Goal: Find specific page/section: Find specific page/section

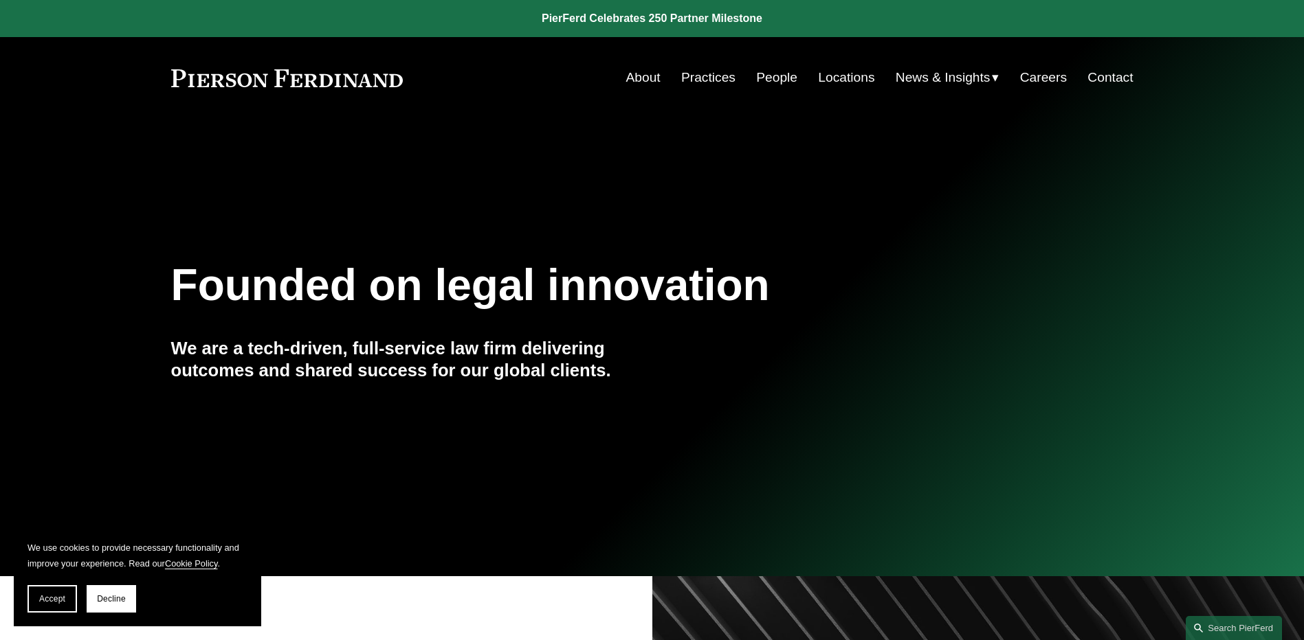
click at [109, 585] on section "We use cookies to provide necessary functionality and improve your experience. …" at bounding box center [137, 576] width 247 height 100
drag, startPoint x: 109, startPoint y: 585, endPoint x: 113, endPoint y: 594, distance: 9.8
click at [113, 594] on section "We use cookies to provide necessary functionality and improve your experience. …" at bounding box center [137, 576] width 247 height 100
drag, startPoint x: 113, startPoint y: 594, endPoint x: 107, endPoint y: 604, distance: 11.7
click at [107, 604] on button "Decline" at bounding box center [111, 598] width 49 height 27
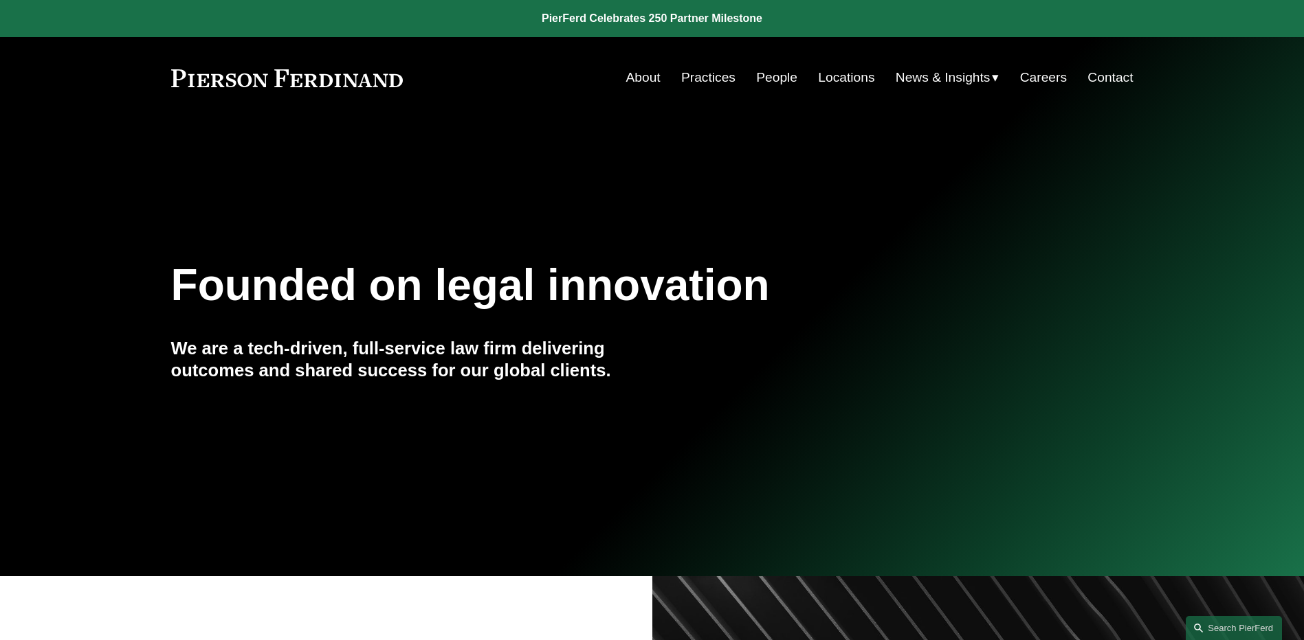
click at [777, 77] on link "People" at bounding box center [776, 78] width 41 height 26
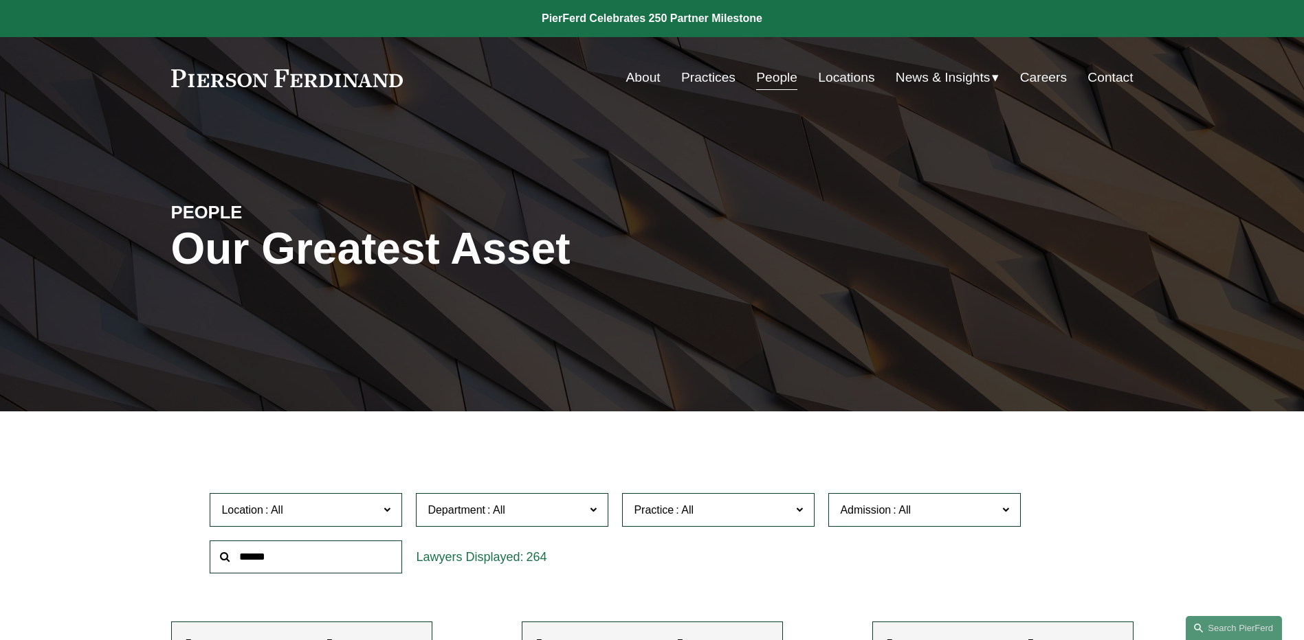
click at [390, 510] on span at bounding box center [386, 509] width 7 height 18
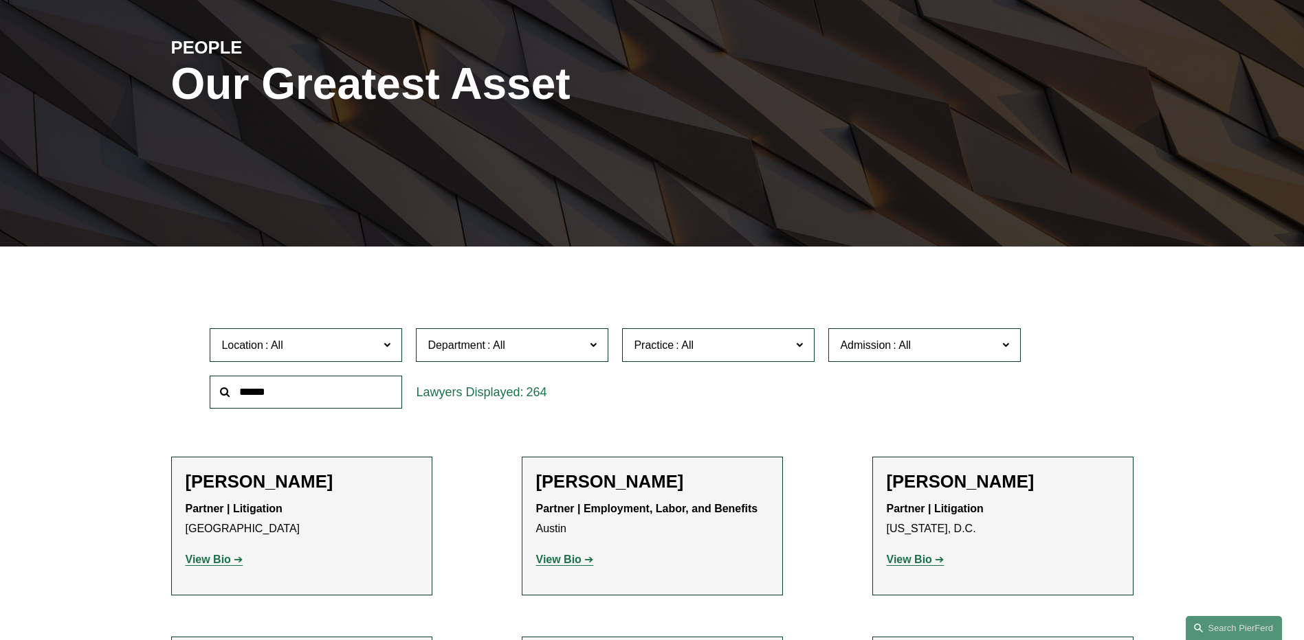
scroll to position [168, 0]
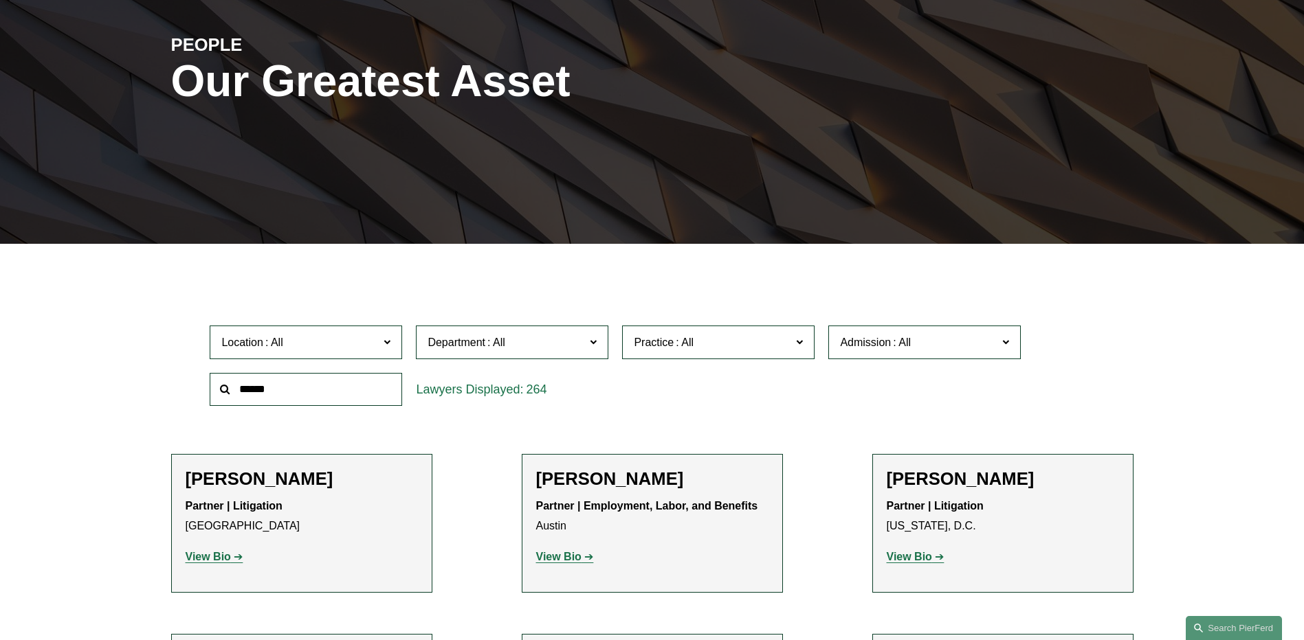
click at [0, 0] on link "Wilmington" at bounding box center [0, 0] width 0 height 0
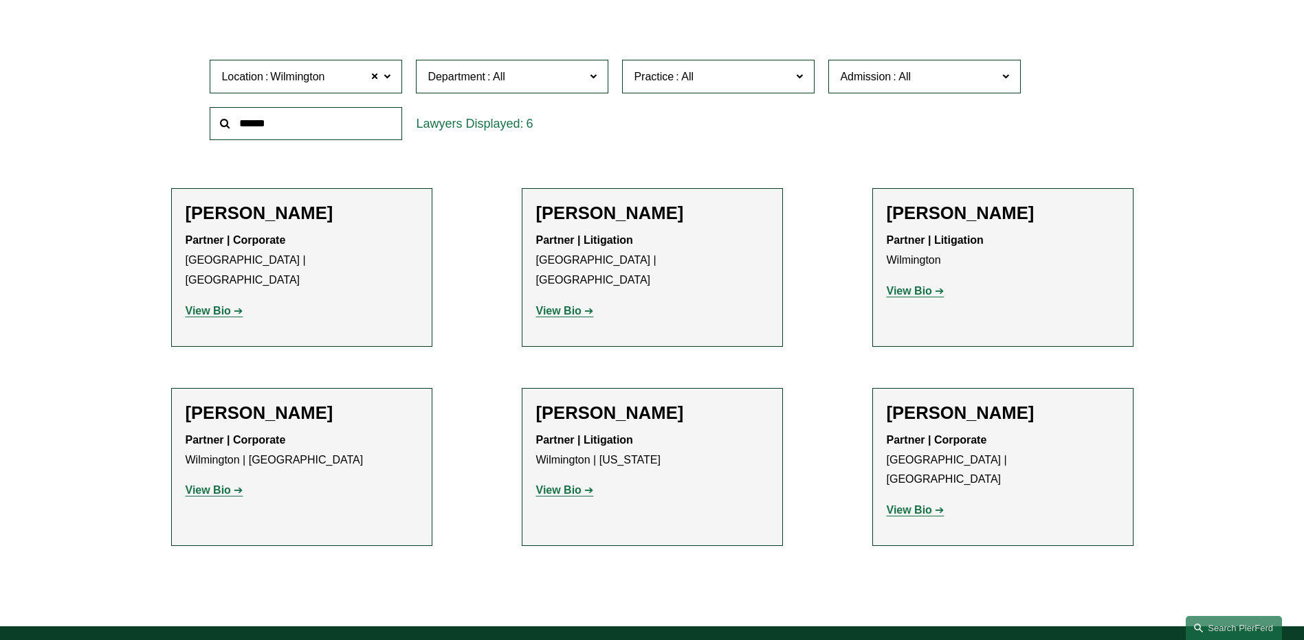
scroll to position [435, 0]
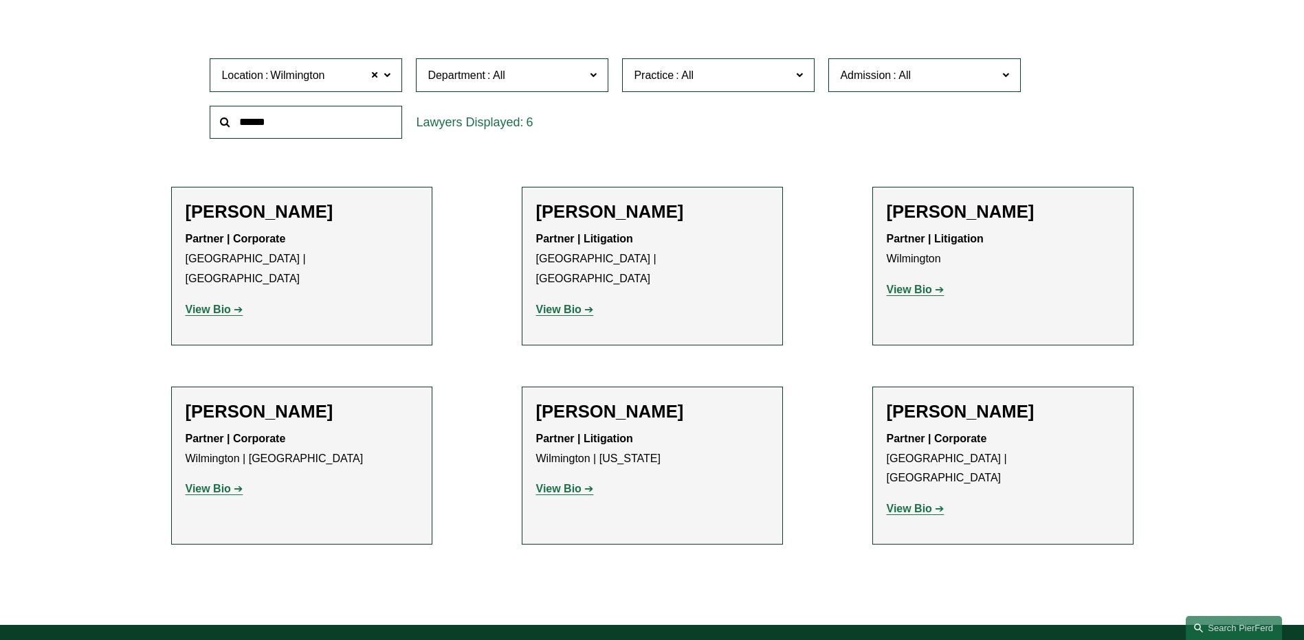
click at [551, 304] on strong "View Bio" at bounding box center [558, 310] width 45 height 12
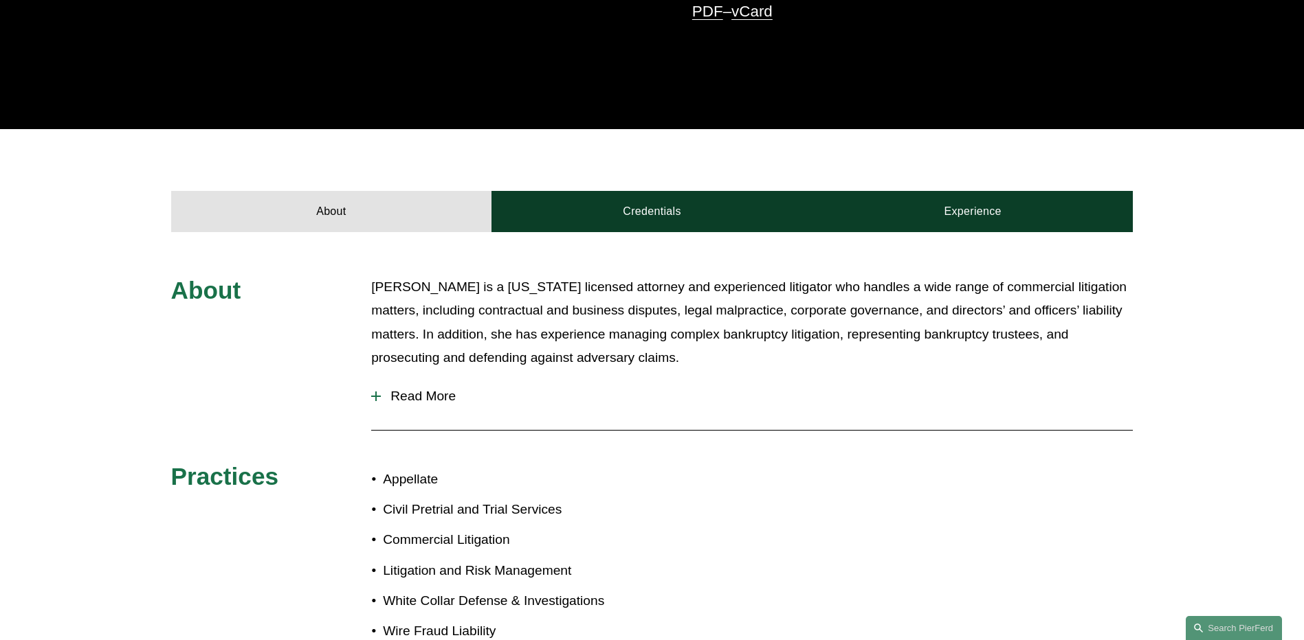
scroll to position [445, 0]
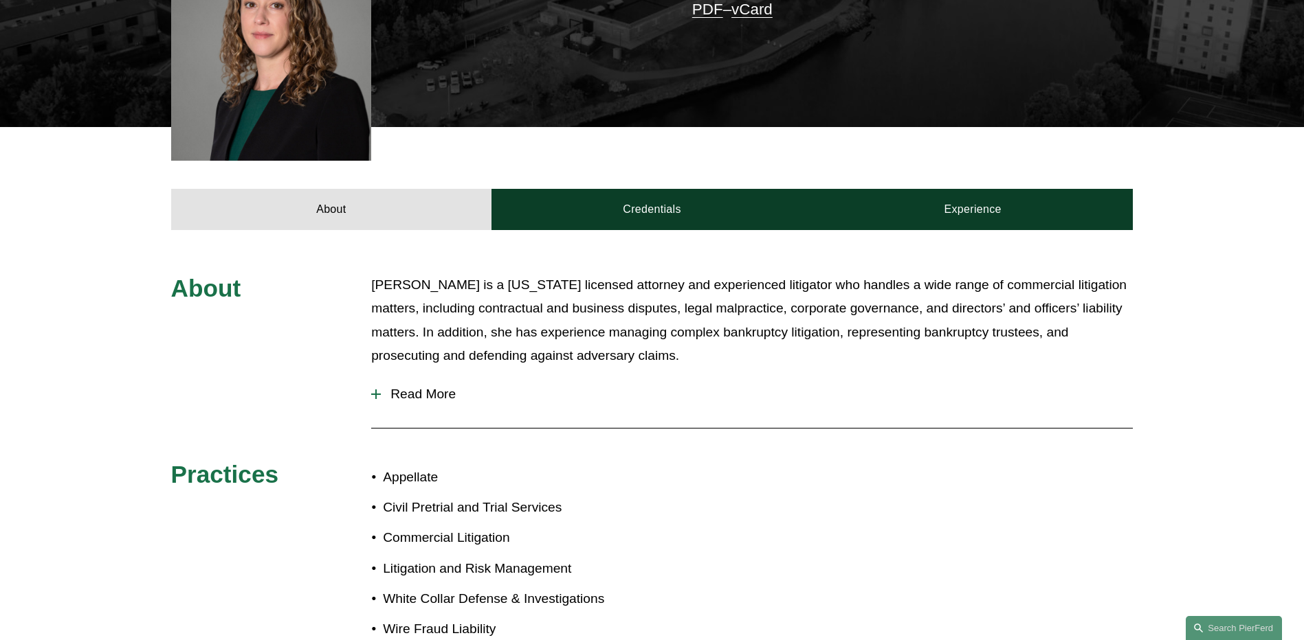
click at [376, 390] on div at bounding box center [375, 395] width 1 height 10
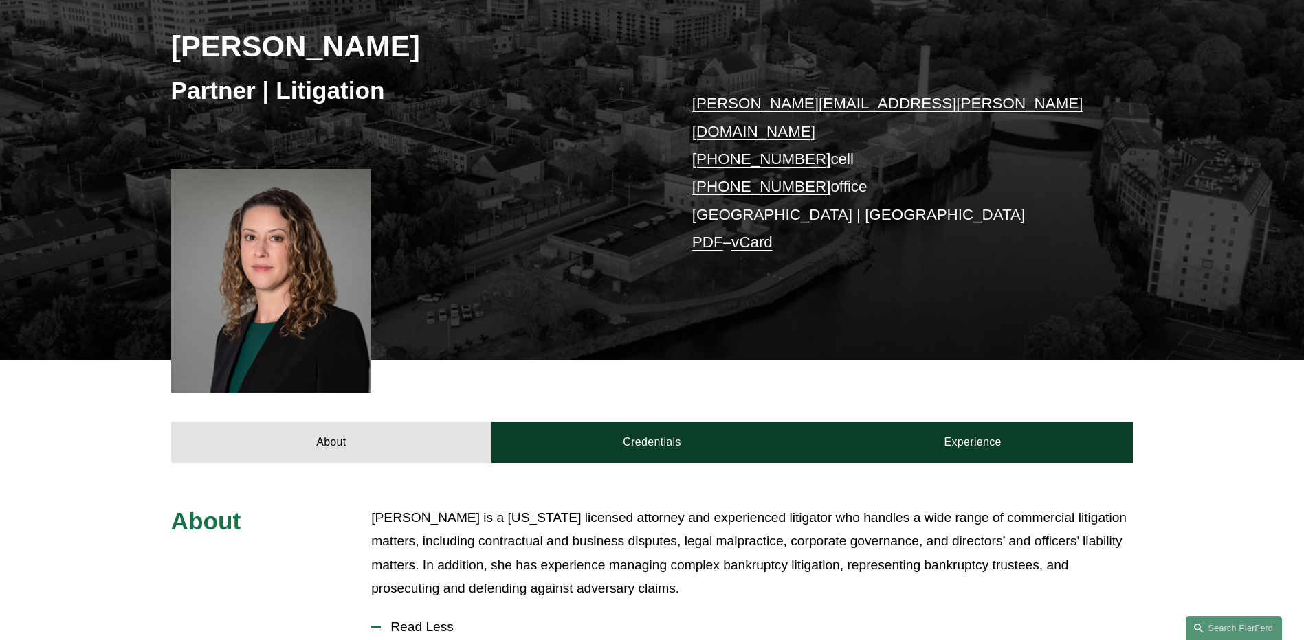
scroll to position [211, 0]
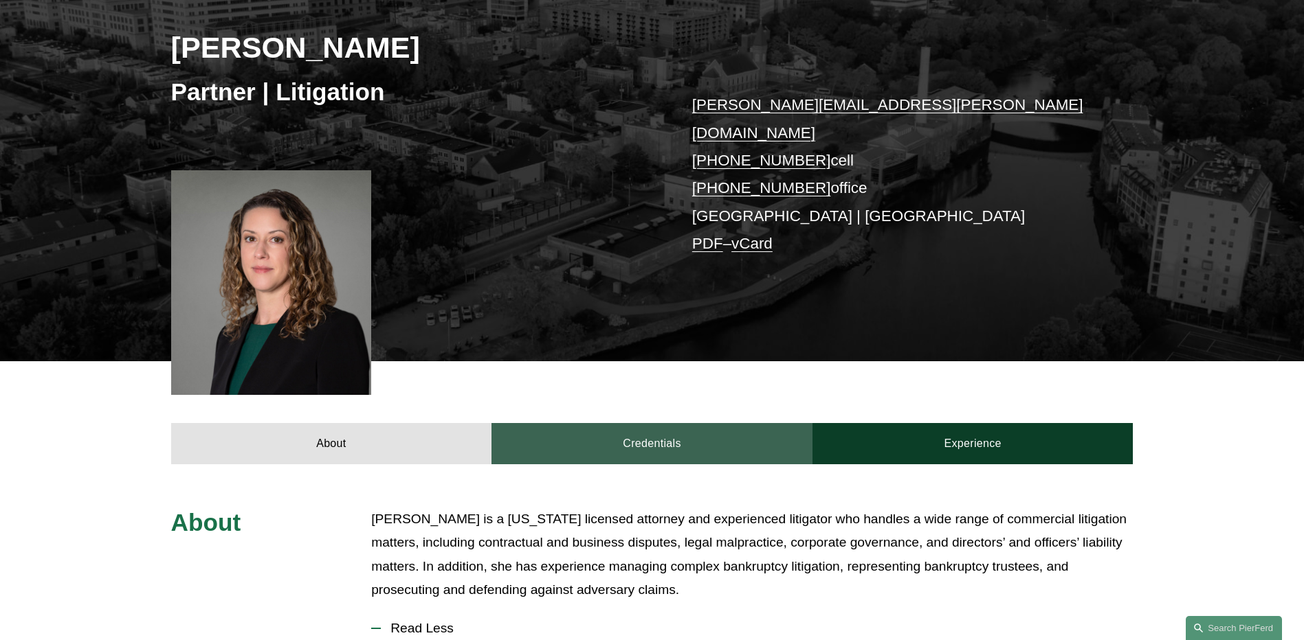
click at [634, 433] on link "Credentials" at bounding box center [651, 443] width 321 height 41
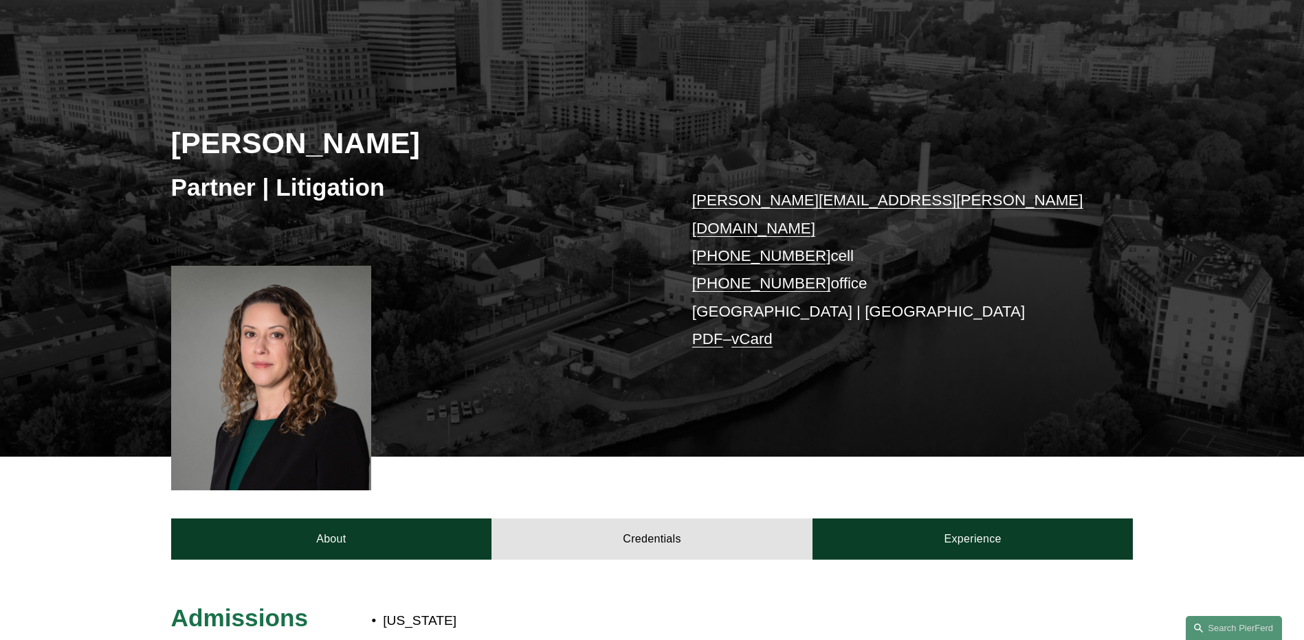
scroll to position [115, 0]
